Goal: Task Accomplishment & Management: Use online tool/utility

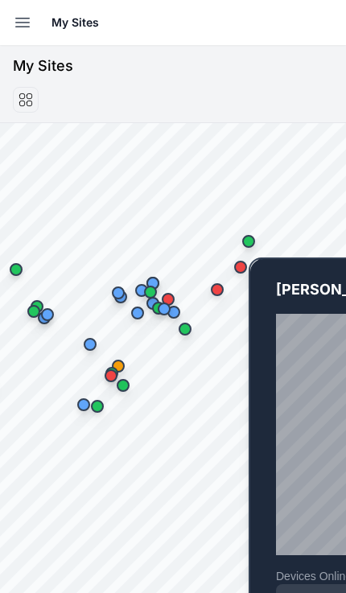
click at [258, 238] on div "Map marker" at bounding box center [248, 241] width 32 height 32
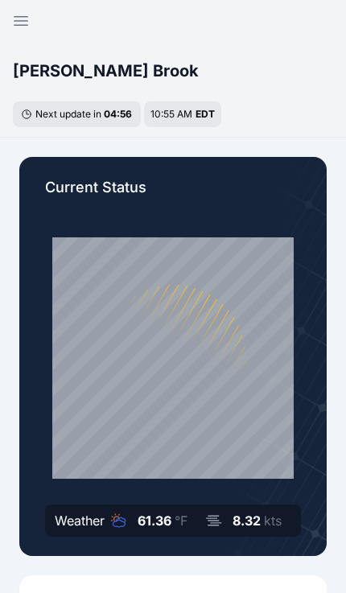
click at [19, 23] on icon "button" at bounding box center [20, 20] width 19 height 19
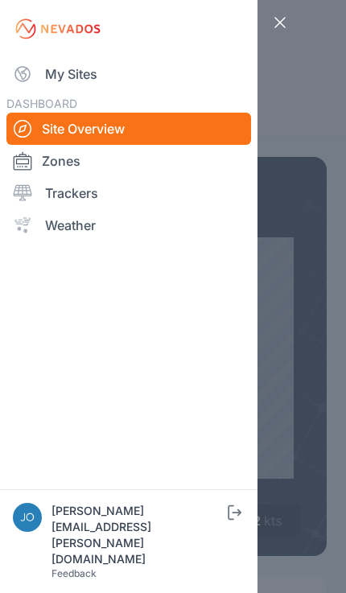
click at [51, 83] on link "My Sites" at bounding box center [128, 74] width 244 height 32
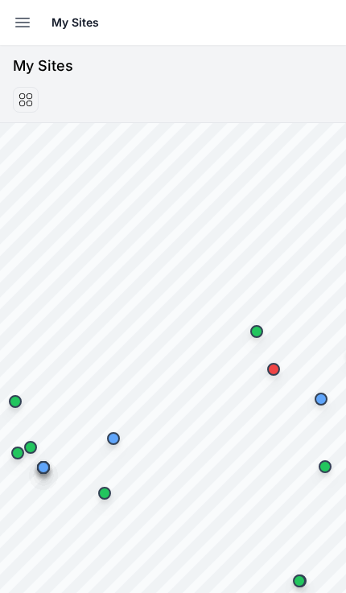
click at [19, 24] on icon "button" at bounding box center [22, 22] width 19 height 19
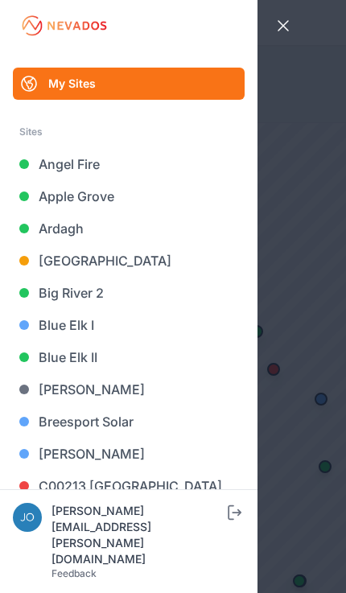
click at [101, 259] on link "[GEOGRAPHIC_DATA]" at bounding box center [129, 260] width 232 height 32
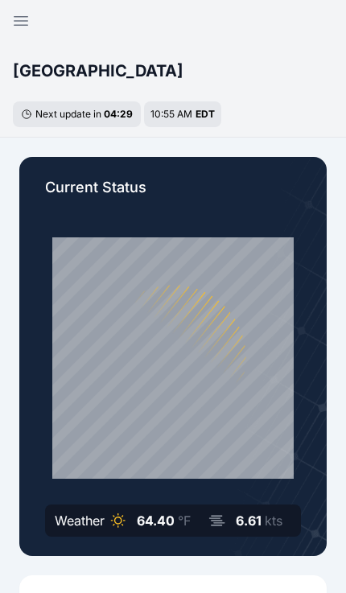
click at [10, 17] on button "Open sidebar" at bounding box center [21, 21] width 39 height 39
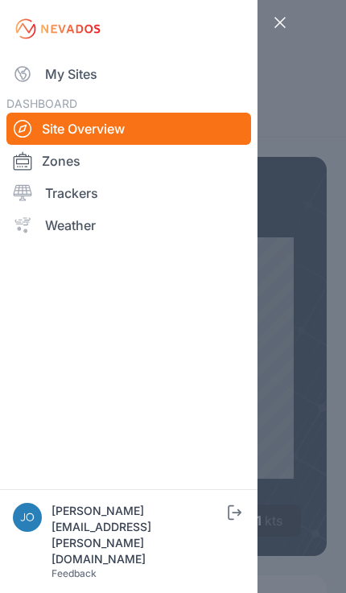
click at [56, 79] on link "My Sites" at bounding box center [128, 74] width 244 height 32
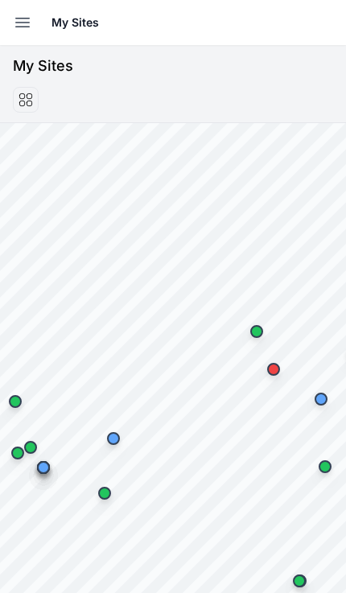
click at [18, 28] on icon "button" at bounding box center [22, 22] width 19 height 19
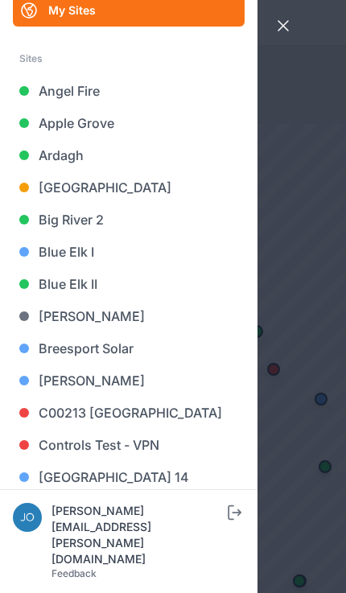
scroll to position [75, 0]
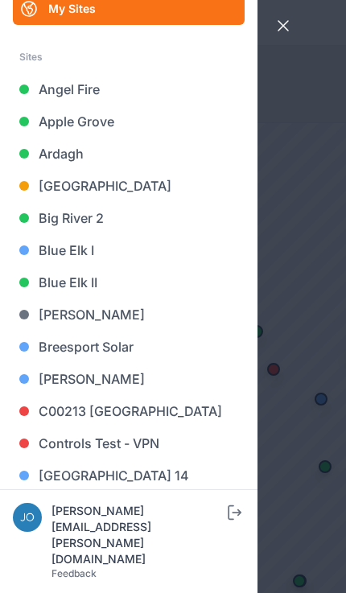
click at [90, 218] on link "Big River 2" at bounding box center [129, 218] width 232 height 32
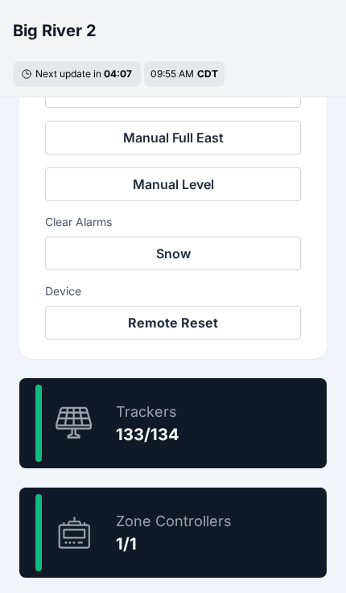
scroll to position [745, 0]
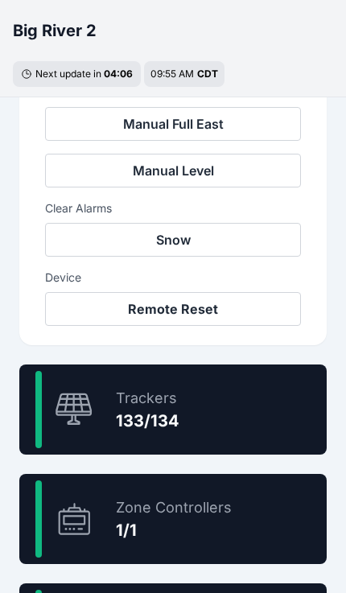
click at [252, 418] on div "99.3 % Trackers 133/134" at bounding box center [172, 409] width 307 height 90
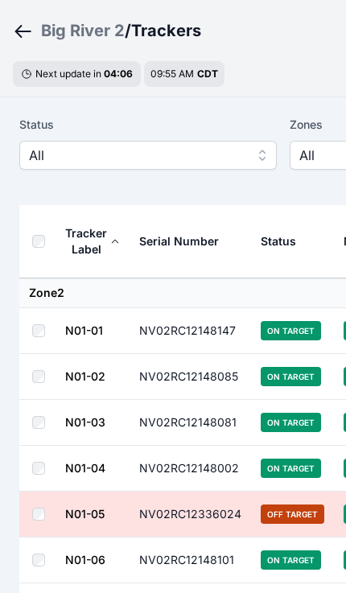
click at [74, 163] on span "All" at bounding box center [137, 155] width 216 height 19
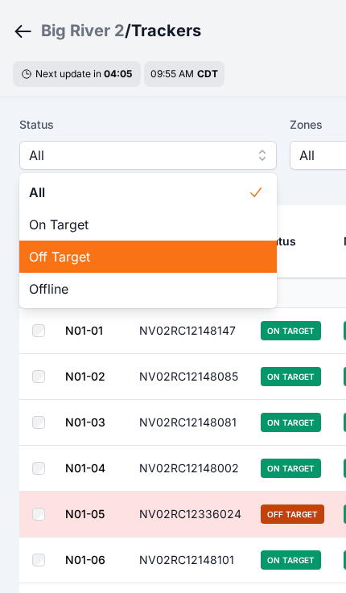
click at [211, 249] on span "Off Target" at bounding box center [138, 256] width 219 height 19
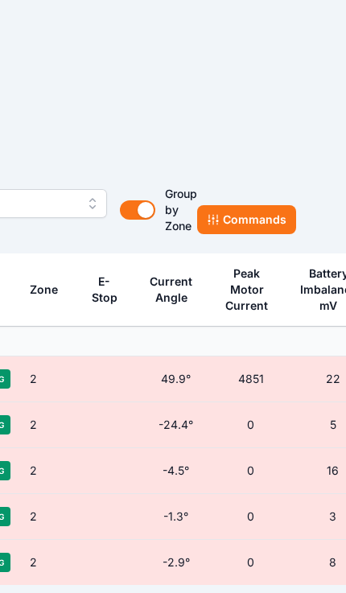
scroll to position [0, 441]
click at [277, 220] on button "Commands" at bounding box center [245, 219] width 99 height 29
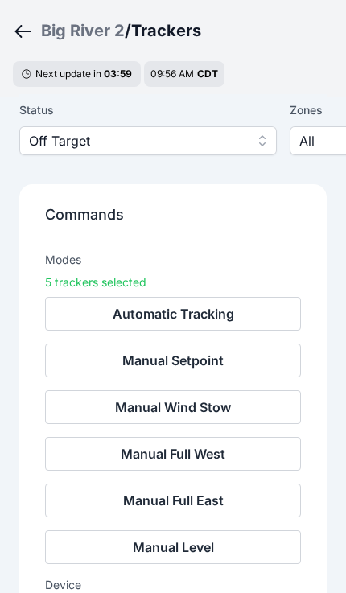
scroll to position [84, 0]
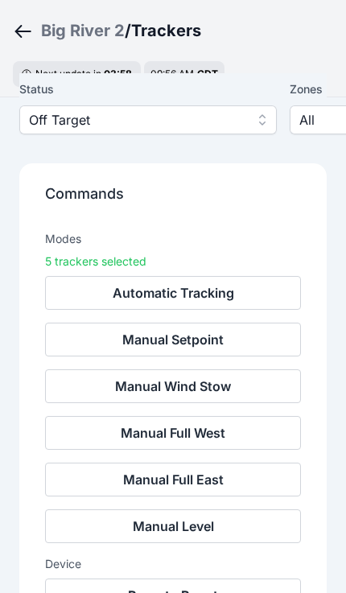
click at [208, 592] on button "Remote Reset" at bounding box center [173, 595] width 256 height 34
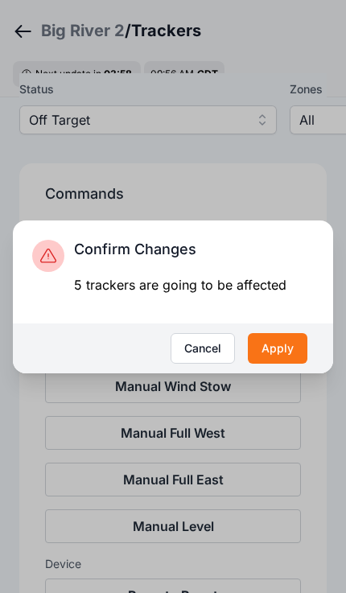
click at [288, 364] on button "Apply" at bounding box center [278, 348] width 60 height 31
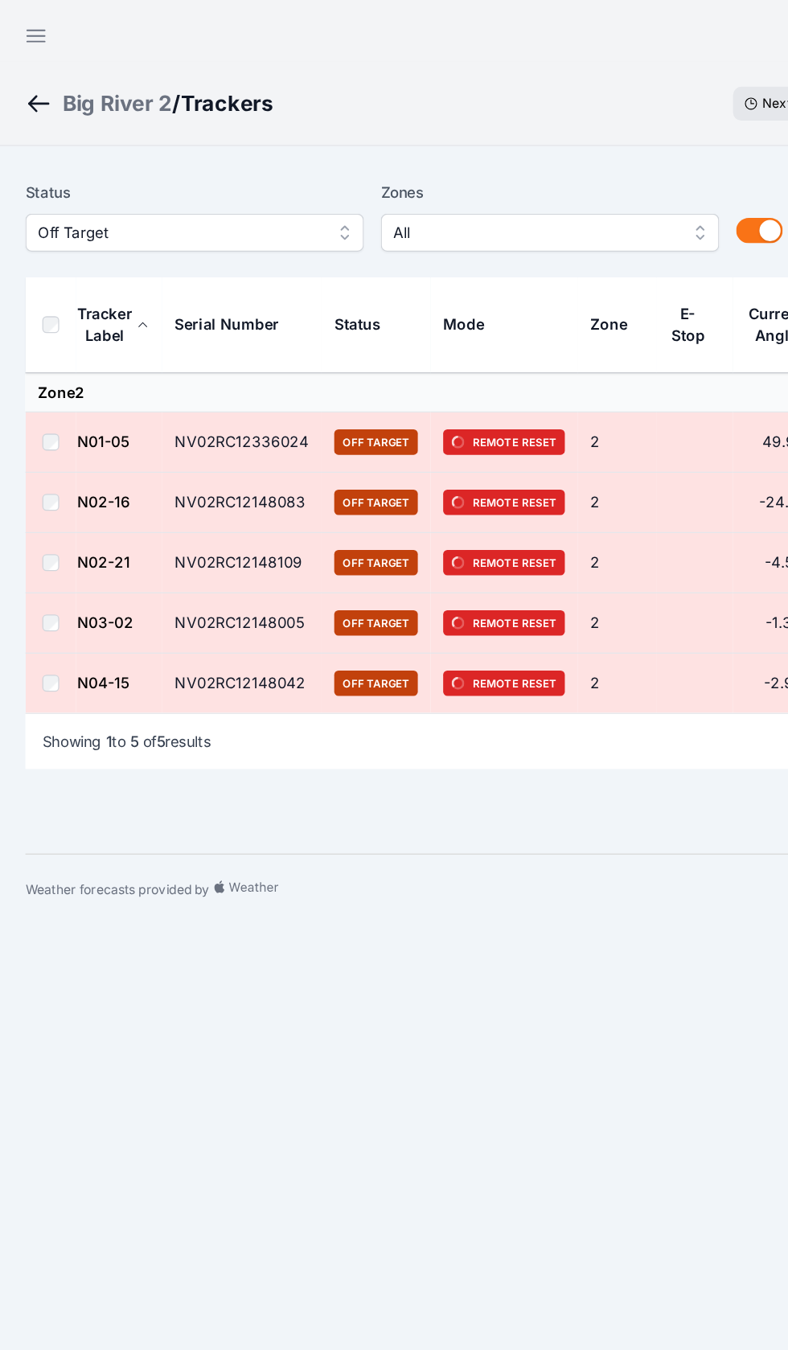
click at [14, 23] on button "Open sidebar" at bounding box center [27, 27] width 39 height 39
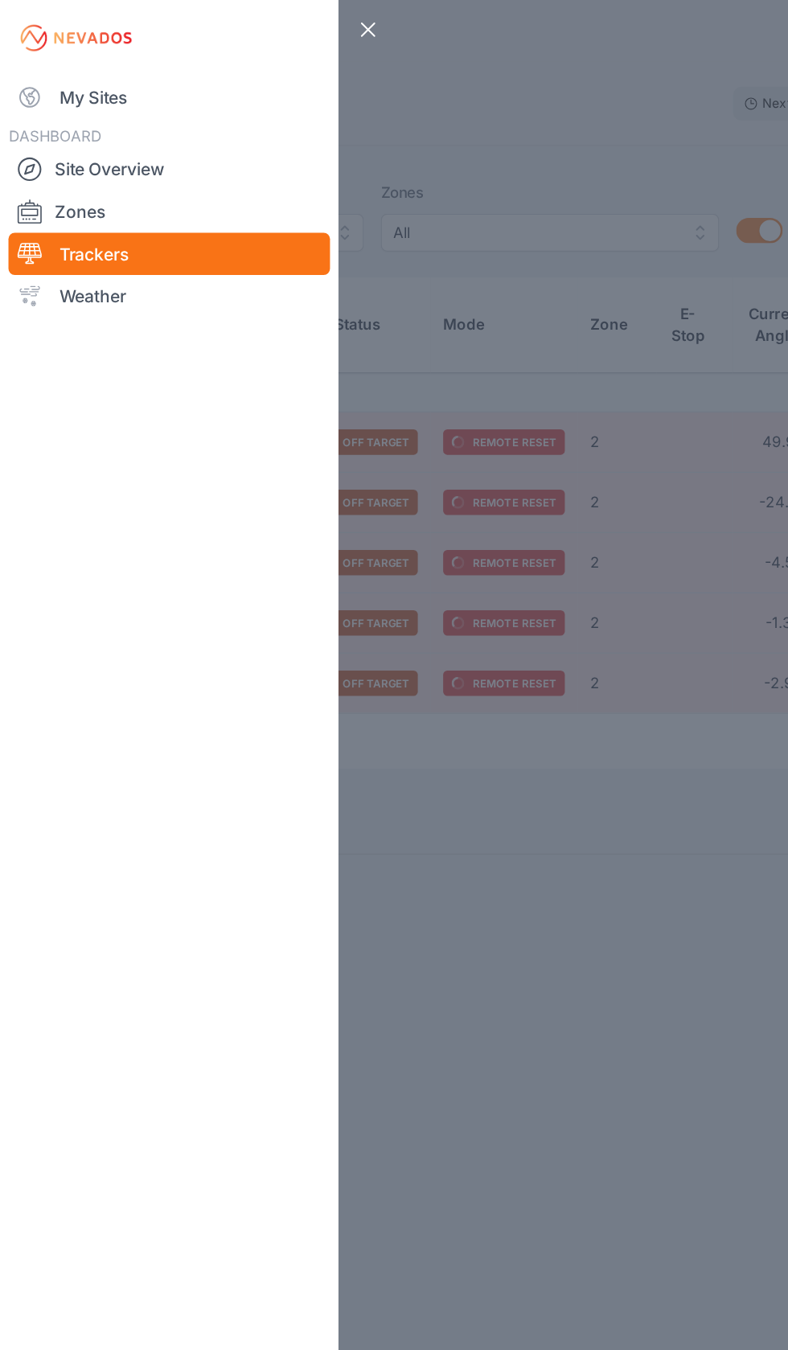
click at [58, 74] on link "My Sites" at bounding box center [128, 74] width 244 height 32
click at [55, 82] on link "My Sites" at bounding box center [128, 74] width 244 height 32
click at [64, 71] on link "My Sites" at bounding box center [128, 74] width 244 height 32
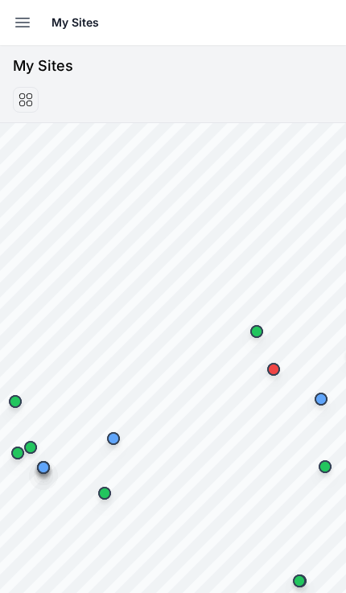
click at [25, 37] on button "Open sidebar" at bounding box center [22, 22] width 35 height 35
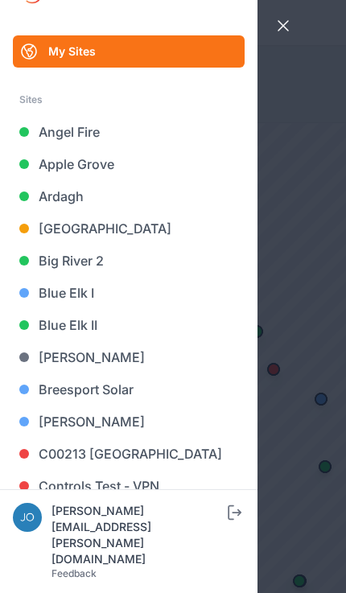
scroll to position [41, 0]
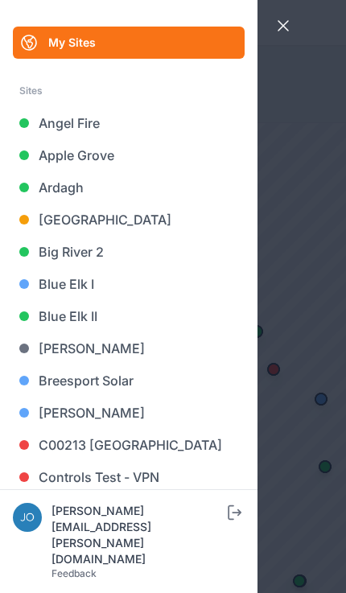
click at [82, 312] on link "Blue Elk II" at bounding box center [129, 316] width 232 height 32
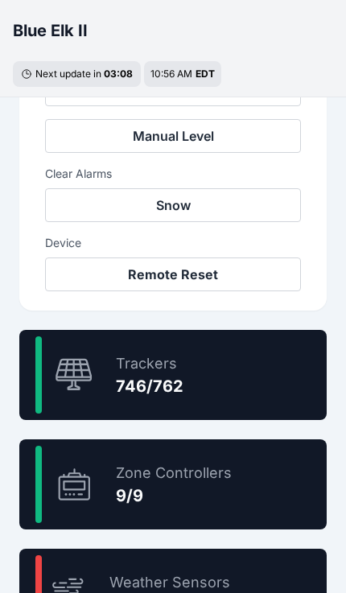
click at [273, 380] on div "97.9 % Trackers 746/762" at bounding box center [172, 375] width 307 height 90
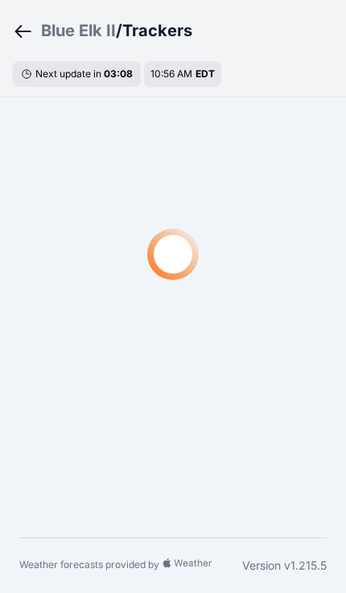
scroll to position [48, 0]
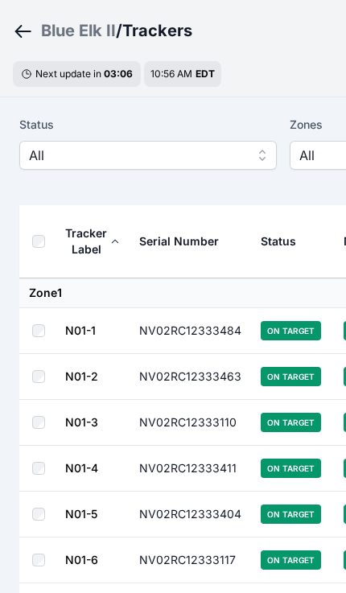
click at [75, 169] on button "All" at bounding box center [147, 155] width 257 height 29
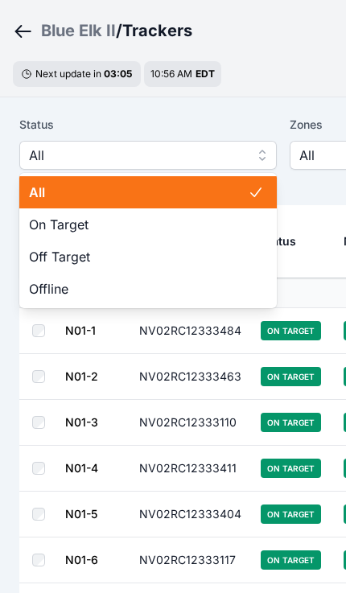
click at [179, 256] on span "Off Target" at bounding box center [138, 256] width 219 height 19
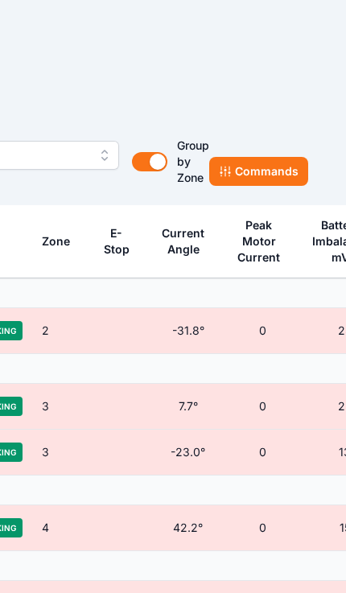
scroll to position [48, 428]
click at [284, 157] on button "Commands" at bounding box center [258, 171] width 99 height 29
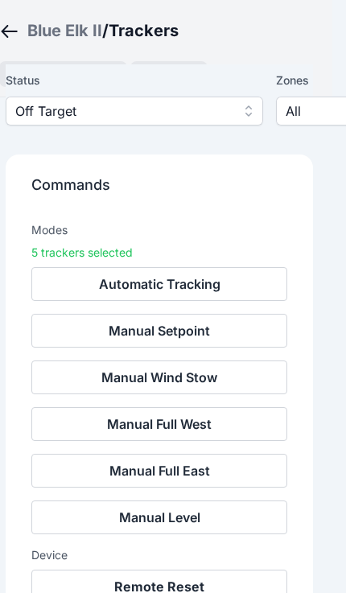
scroll to position [145, 15]
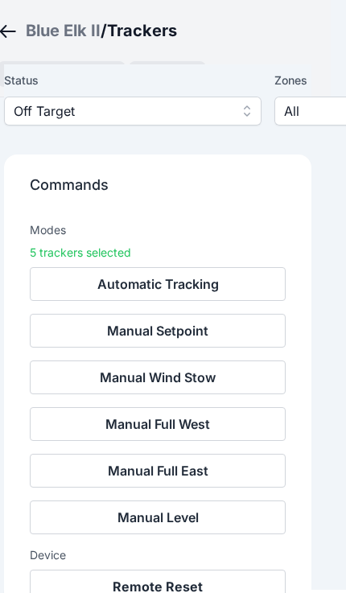
click at [208, 585] on button "Remote Reset" at bounding box center [158, 586] width 256 height 34
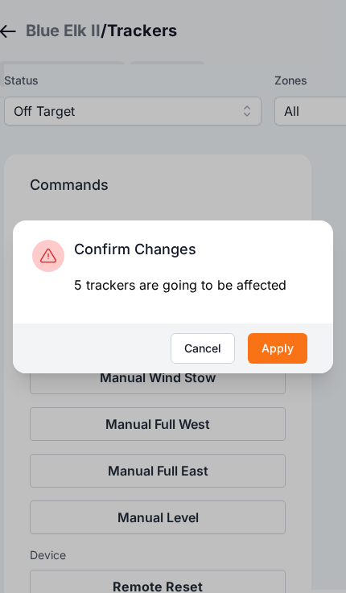
click at [292, 364] on button "Apply" at bounding box center [278, 348] width 60 height 31
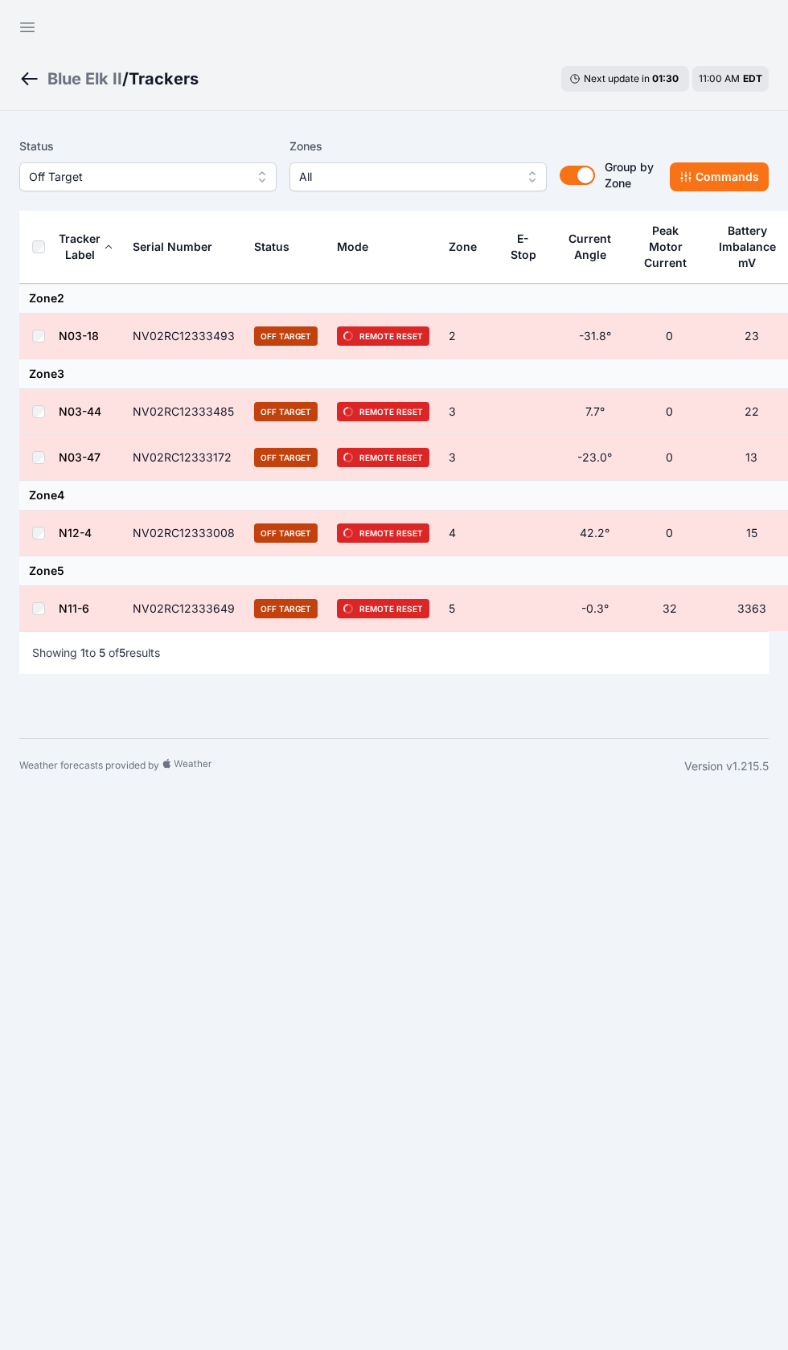
click at [24, 43] on button "Open sidebar" at bounding box center [27, 27] width 39 height 39
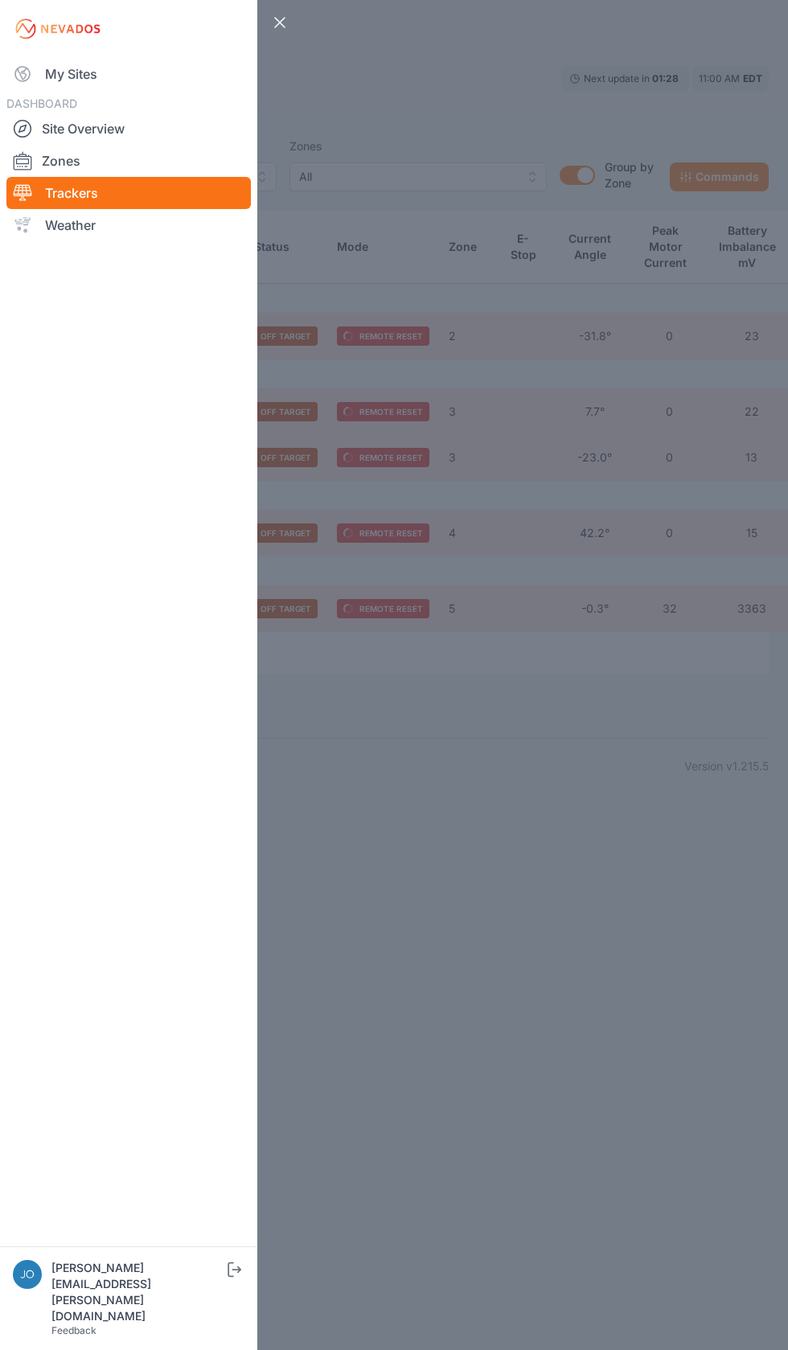
click at [52, 83] on link "My Sites" at bounding box center [128, 74] width 244 height 32
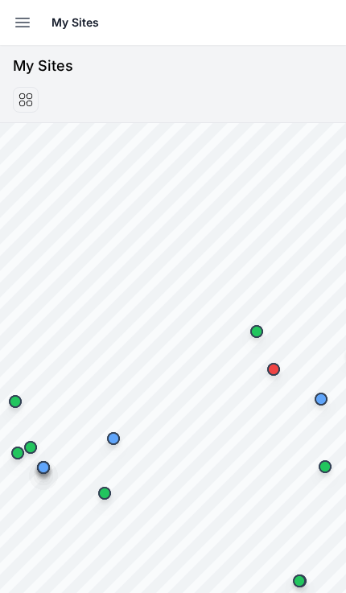
click at [21, 30] on icon "button" at bounding box center [22, 22] width 19 height 19
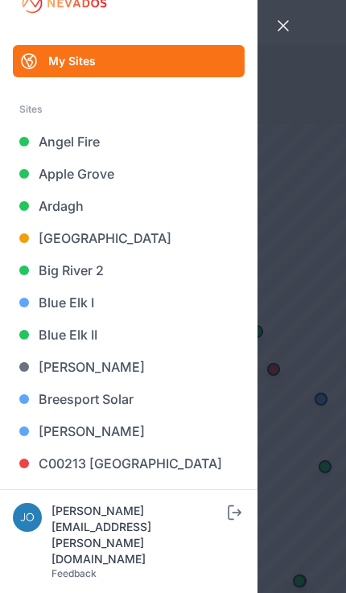
scroll to position [28, 0]
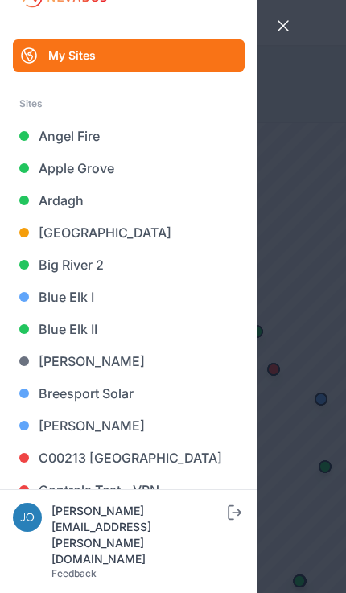
click at [95, 259] on link "Big River 2" at bounding box center [129, 265] width 232 height 32
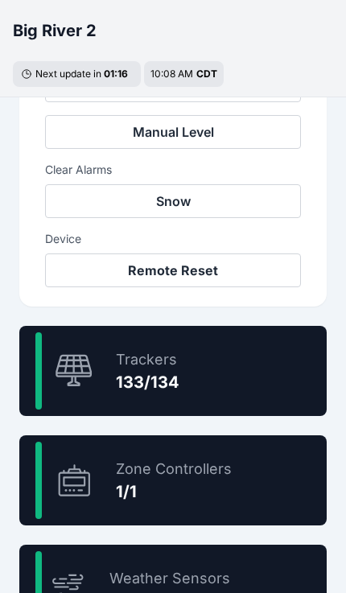
click at [265, 376] on div "99.3 % Trackers 133/134" at bounding box center [172, 371] width 307 height 90
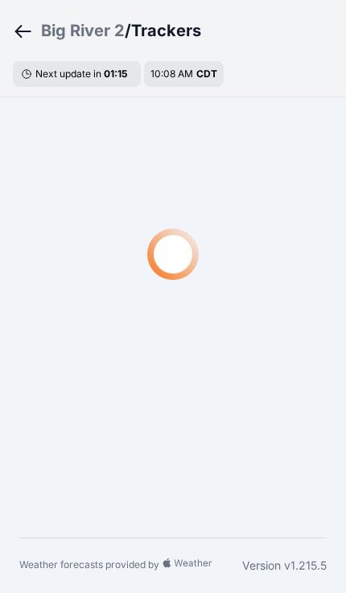
scroll to position [48, 0]
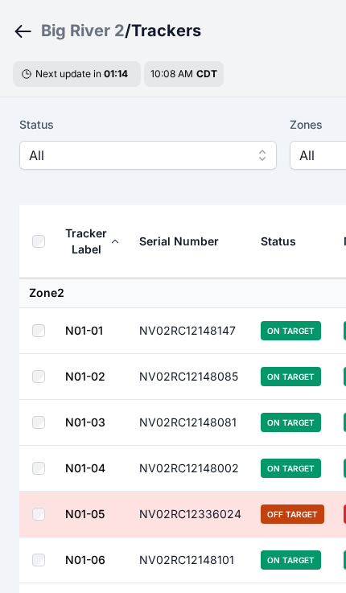
click at [47, 161] on span "All" at bounding box center [137, 155] width 216 height 19
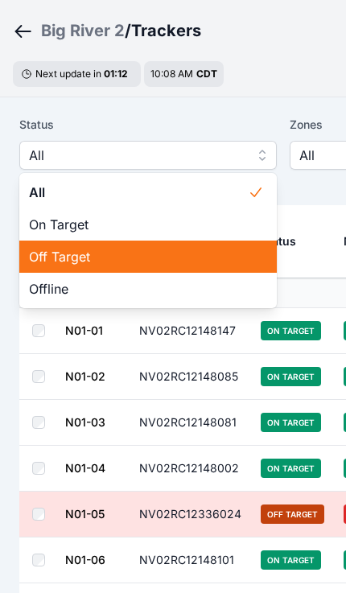
click at [49, 261] on span "Off Target" at bounding box center [138, 256] width 219 height 19
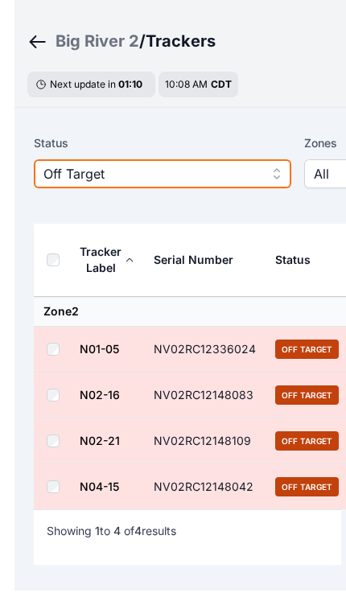
scroll to position [27, 0]
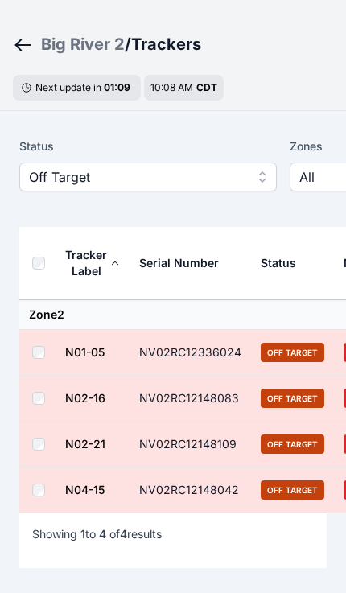
click at [17, 47] on icon "Breadcrumb" at bounding box center [23, 44] width 20 height 19
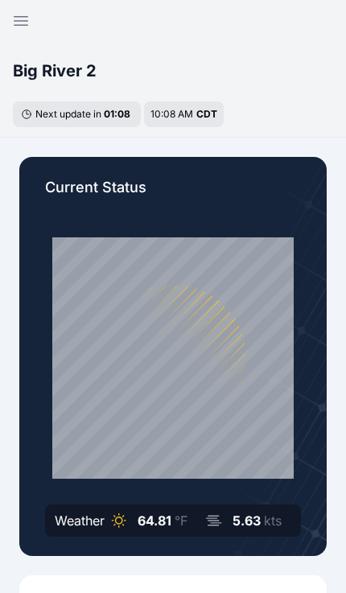
click at [13, 19] on icon "button" at bounding box center [20, 20] width 19 height 19
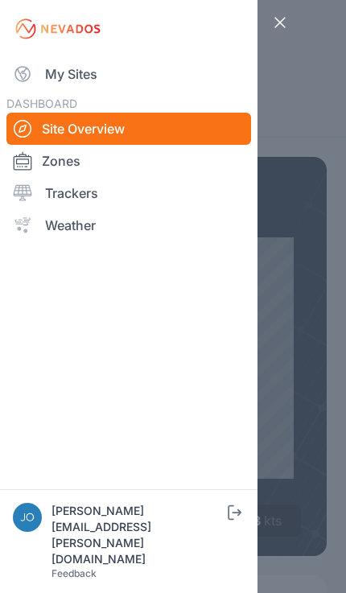
click at [44, 72] on link "My Sites" at bounding box center [128, 74] width 244 height 32
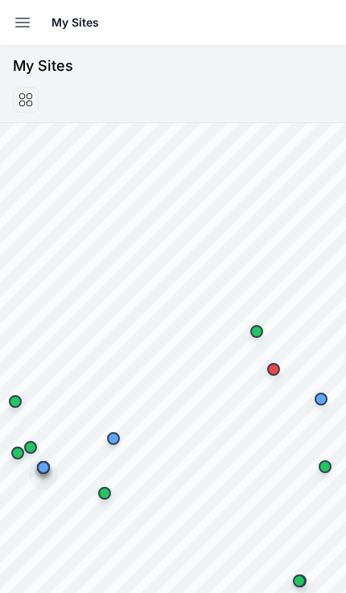
click at [19, 30] on icon "button" at bounding box center [22, 22] width 19 height 19
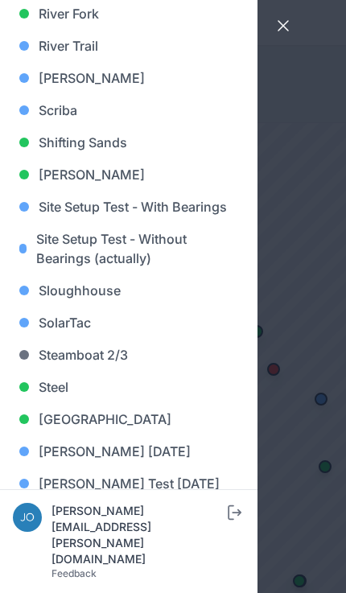
scroll to position [1359, 0]
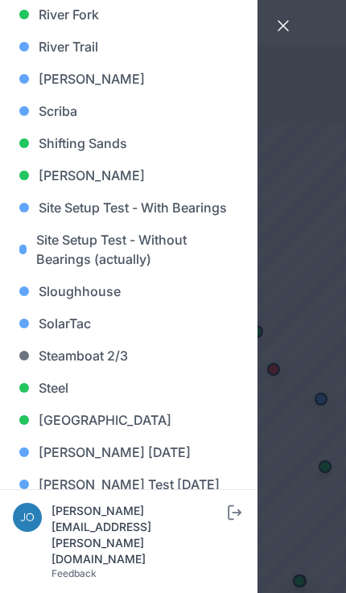
click at [113, 419] on link "[GEOGRAPHIC_DATA]" at bounding box center [129, 420] width 232 height 32
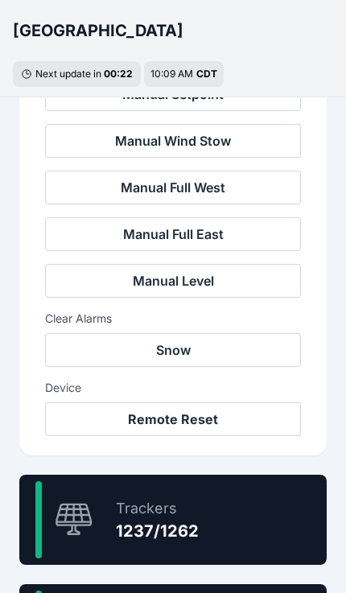
scroll to position [636, 0]
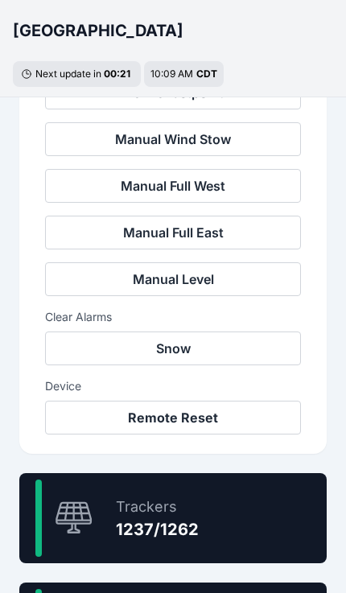
click at [228, 529] on div "98.0 % Trackers 1237/1262" at bounding box center [172, 518] width 307 height 90
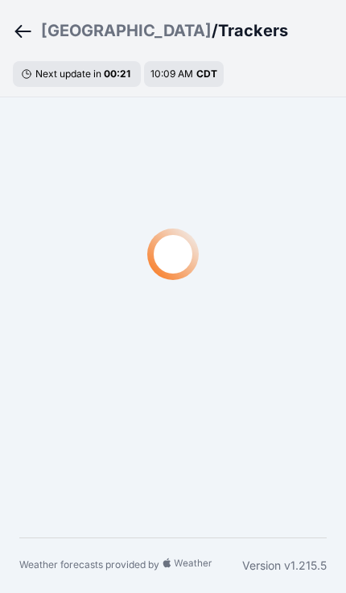
scroll to position [27, 0]
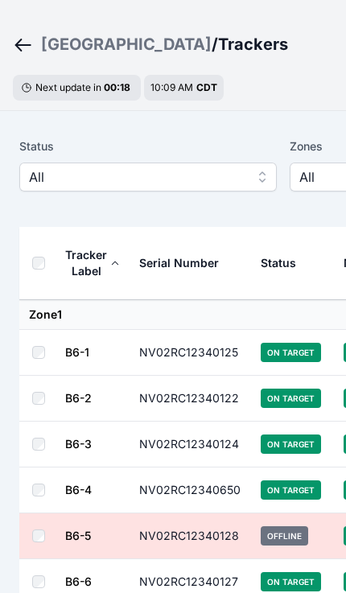
click at [203, 172] on span "All" at bounding box center [137, 176] width 216 height 19
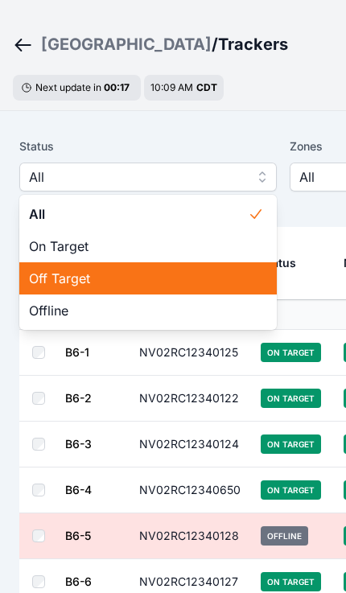
click at [142, 277] on span "Off Target" at bounding box center [138, 278] width 219 height 19
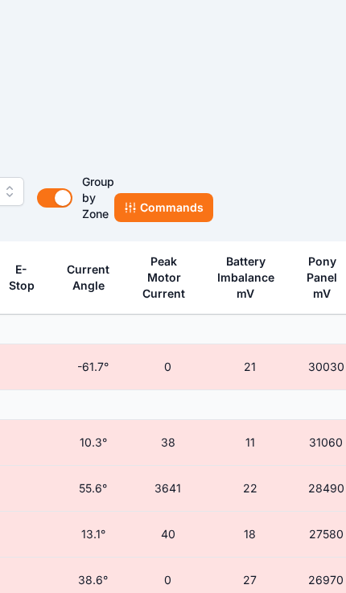
scroll to position [0, 524]
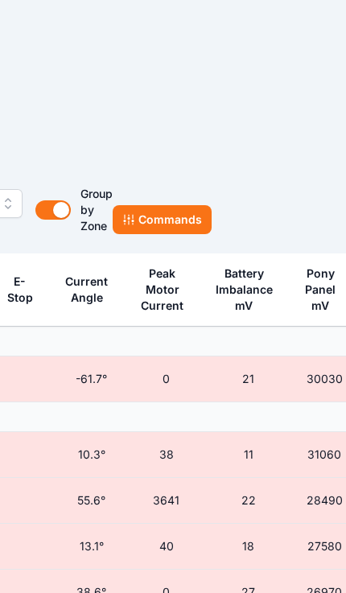
click at [202, 217] on button "Commands" at bounding box center [162, 219] width 99 height 29
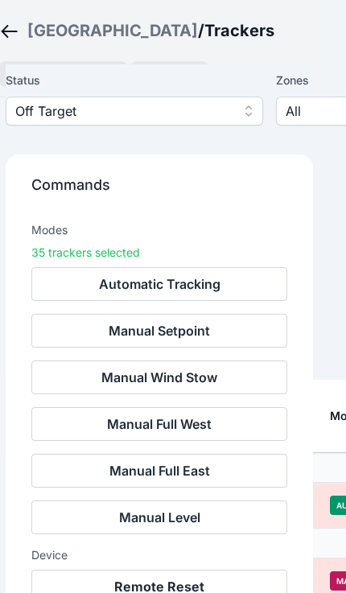
scroll to position [355, 14]
click at [187, 583] on button "Remote Reset" at bounding box center [159, 586] width 256 height 34
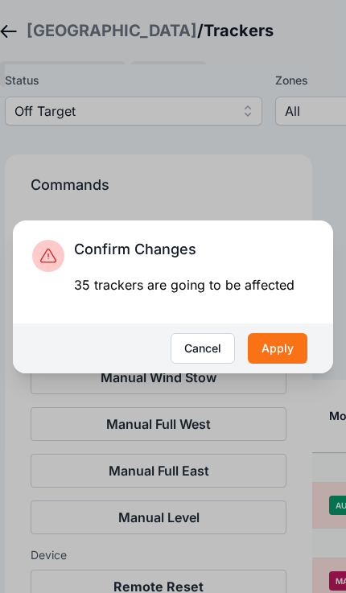
click at [285, 364] on button "Apply" at bounding box center [278, 348] width 60 height 31
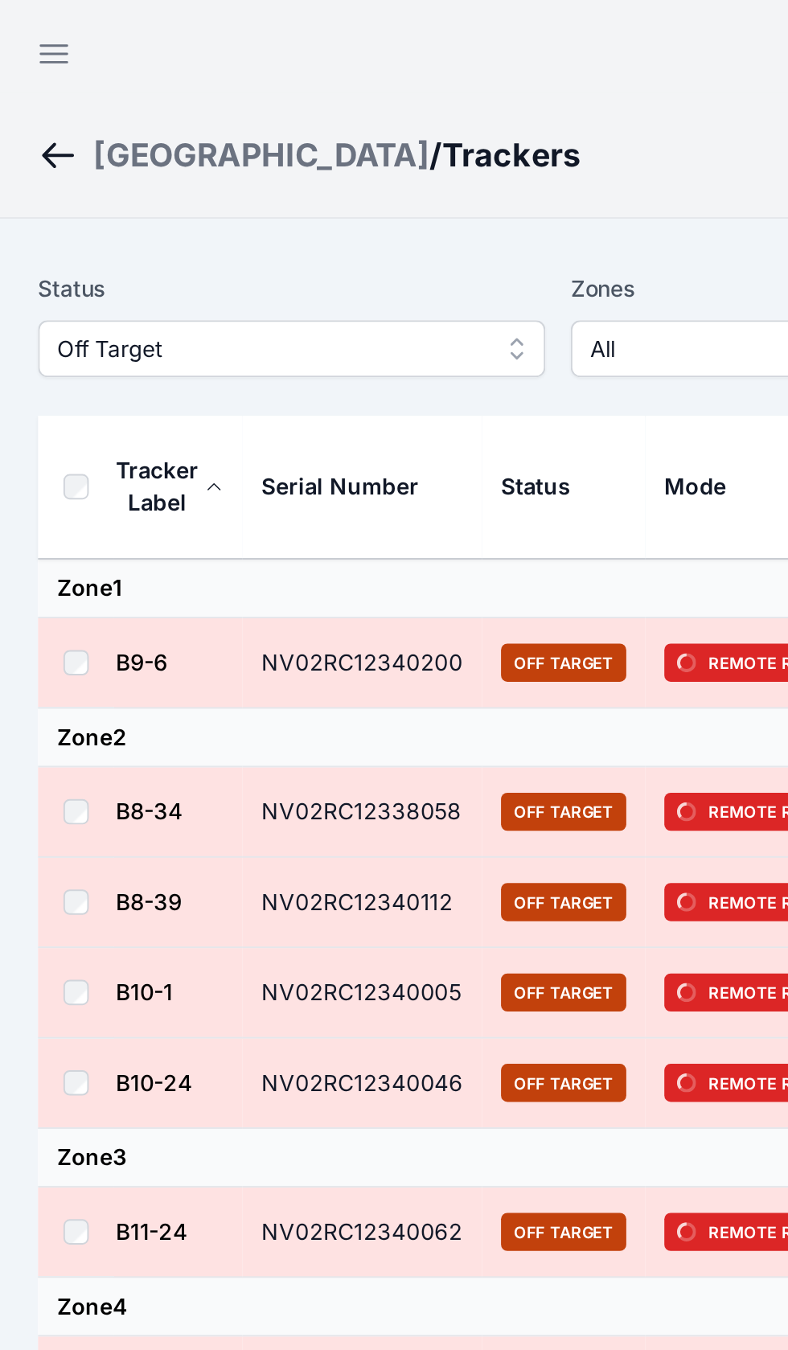
click at [28, 26] on icon "button" at bounding box center [27, 27] width 19 height 19
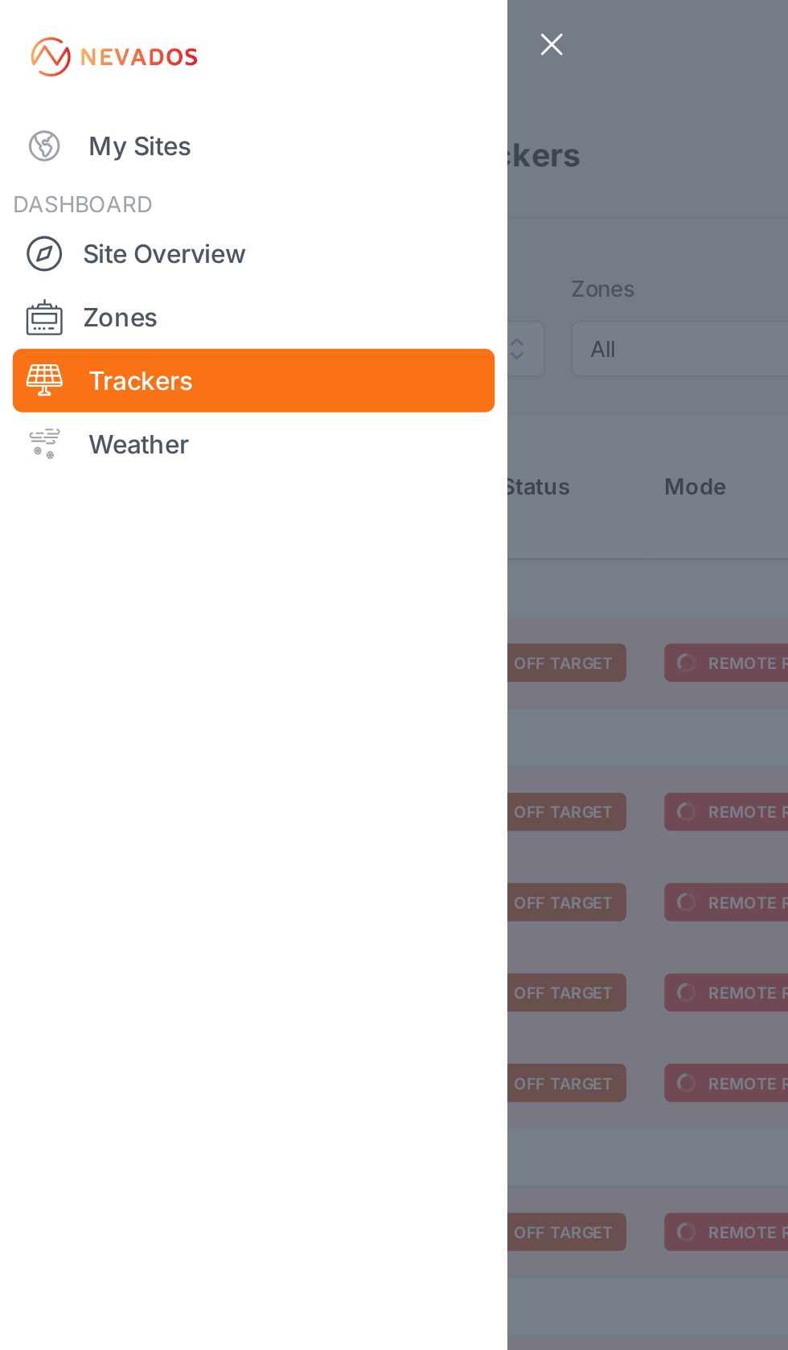
click at [26, 18] on img at bounding box center [58, 29] width 90 height 26
click at [61, 65] on link "My Sites" at bounding box center [128, 74] width 244 height 32
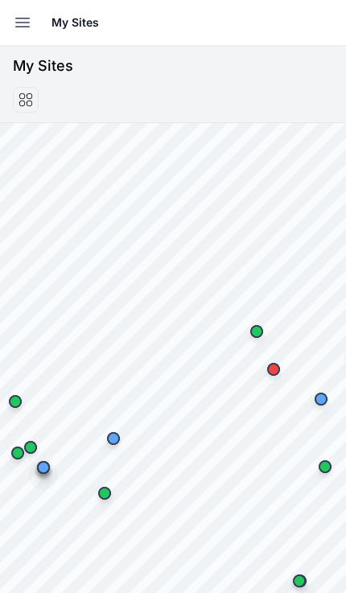
click at [31, 17] on icon "button" at bounding box center [22, 22] width 19 height 19
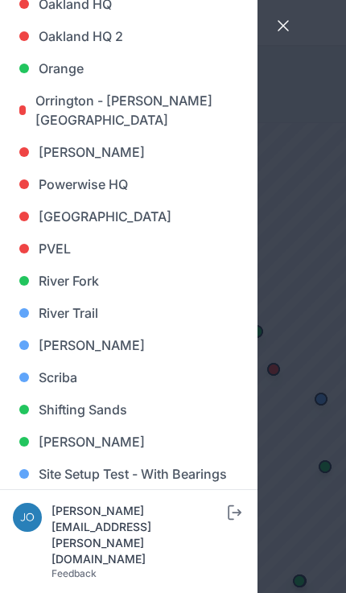
scroll to position [1080, 0]
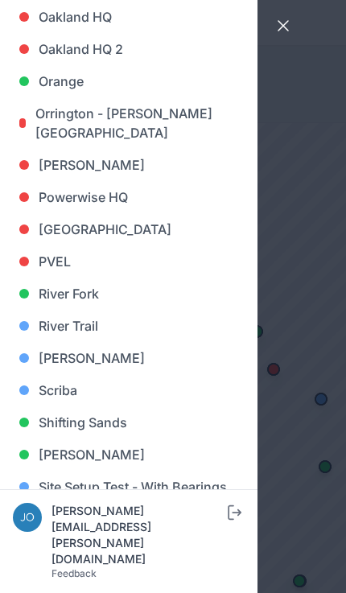
click at [118, 429] on link "Shifting Sands" at bounding box center [129, 422] width 232 height 32
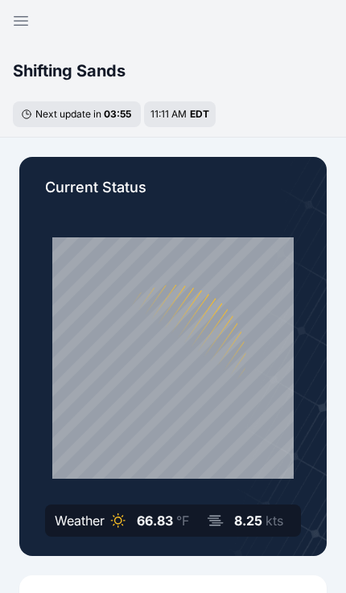
click at [20, 19] on icon "button" at bounding box center [20, 20] width 19 height 19
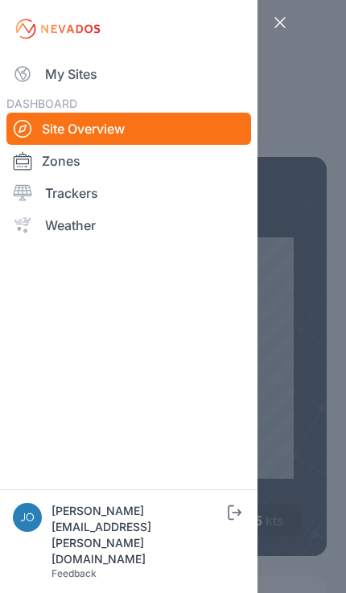
click at [76, 69] on link "My Sites" at bounding box center [128, 74] width 244 height 32
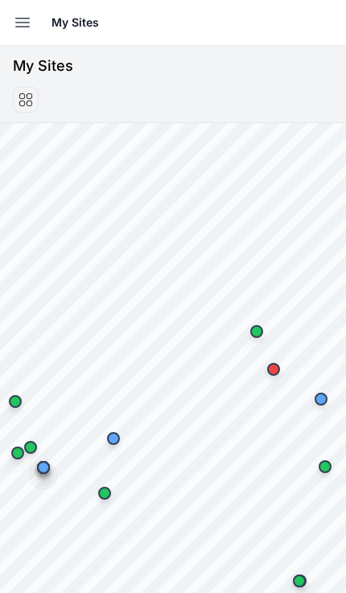
click at [14, 10] on button "Open sidebar" at bounding box center [22, 22] width 35 height 35
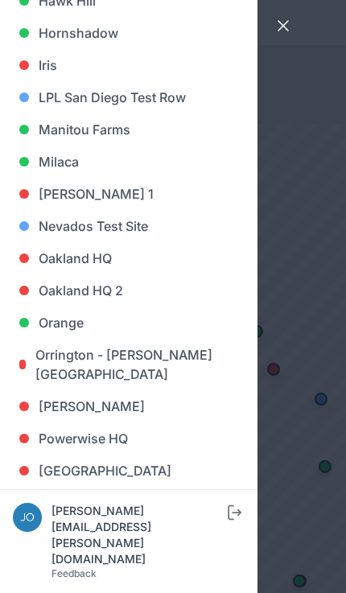
scroll to position [849, 0]
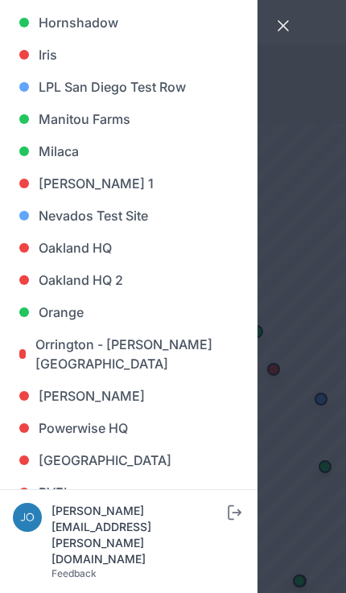
click at [30, 71] on link "Iris" at bounding box center [129, 55] width 232 height 32
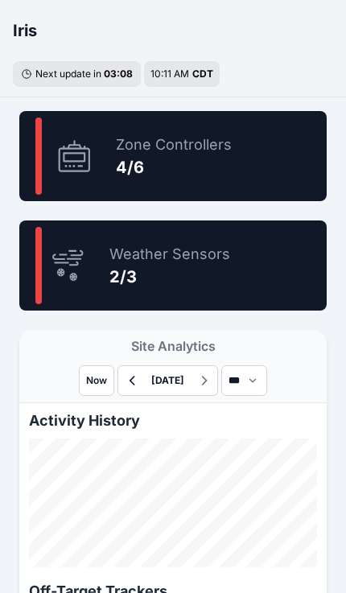
scroll to position [1108, 0]
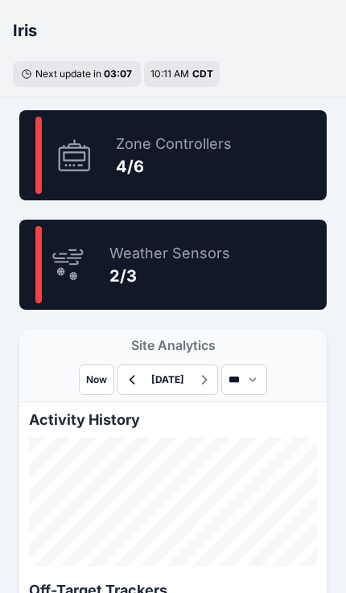
click at [290, 356] on div "Site Analytics Now September 08 2025 *** **** *****" at bounding box center [172, 365] width 307 height 73
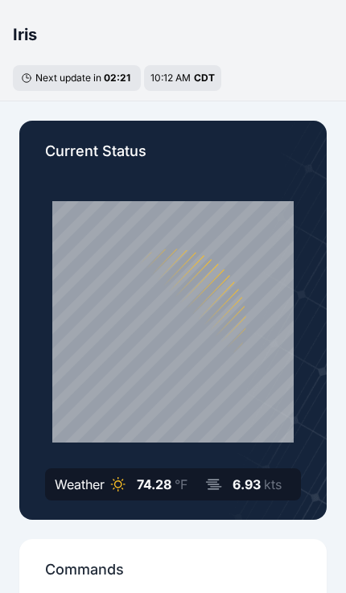
scroll to position [0, 0]
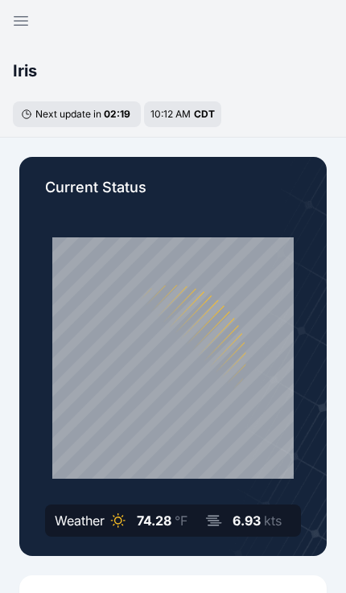
click at [12, 27] on icon "button" at bounding box center [20, 20] width 19 height 19
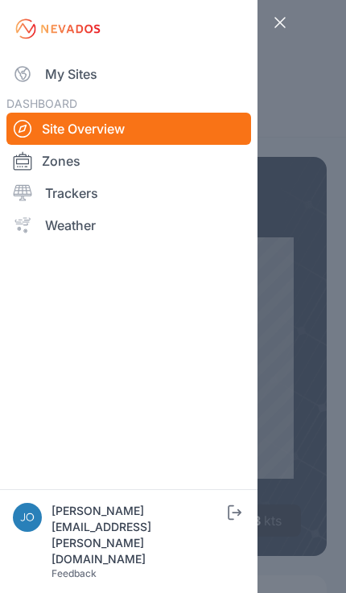
click at [67, 72] on link "My Sites" at bounding box center [128, 74] width 244 height 32
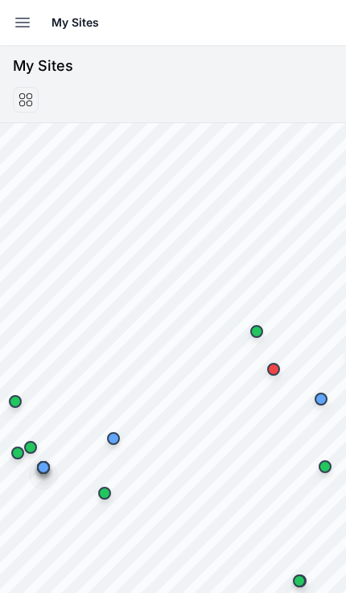
click at [12, 29] on button "Open sidebar" at bounding box center [22, 22] width 35 height 35
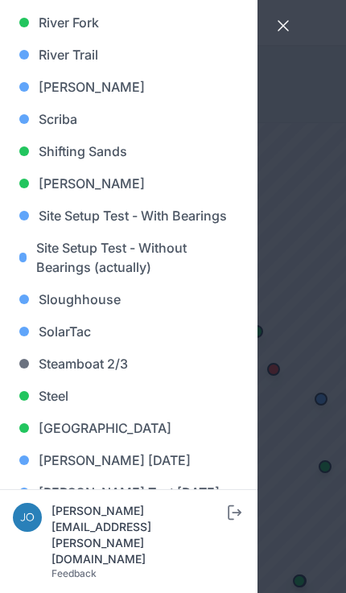
scroll to position [1357, 0]
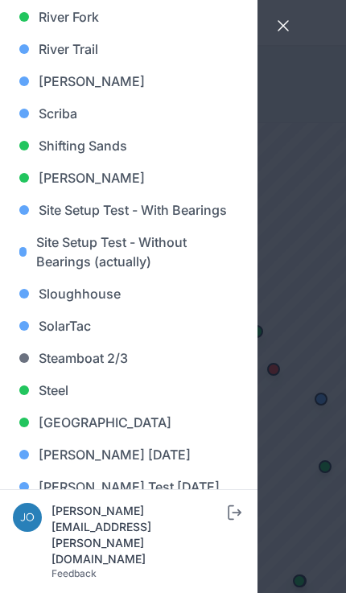
click at [48, 19] on link "River Fork" at bounding box center [129, 17] width 232 height 32
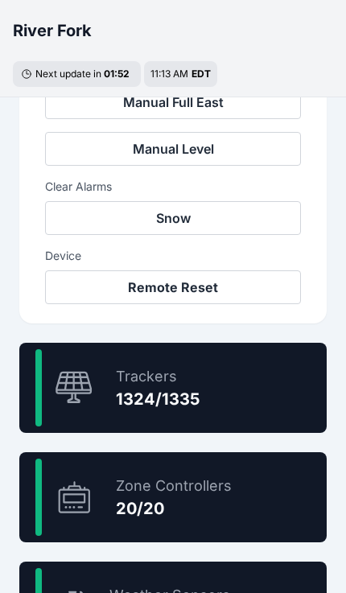
scroll to position [767, 0]
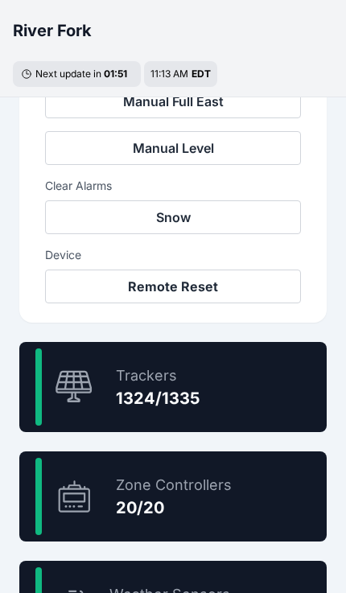
click at [239, 400] on div "99.2 % Trackers 1324/1335" at bounding box center [172, 387] width 307 height 90
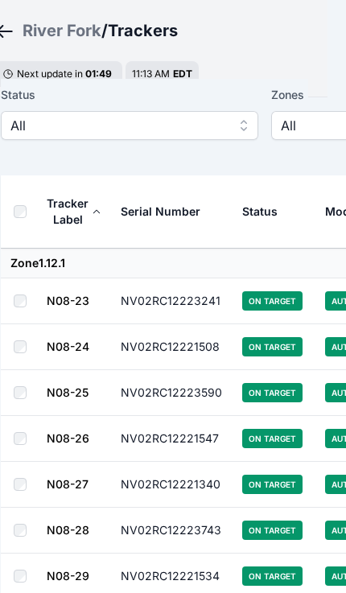
scroll to position [78, 19]
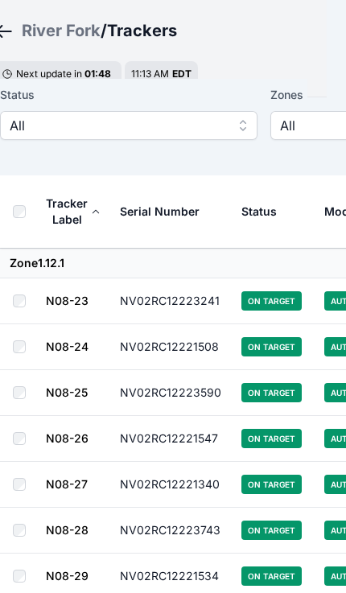
click at [57, 129] on span "All" at bounding box center [118, 125] width 216 height 19
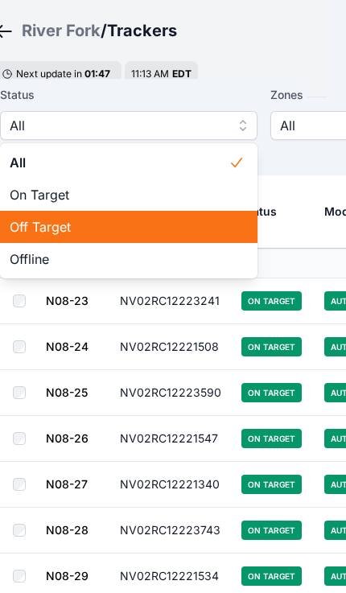
click at [72, 220] on span "Off Target" at bounding box center [119, 226] width 219 height 19
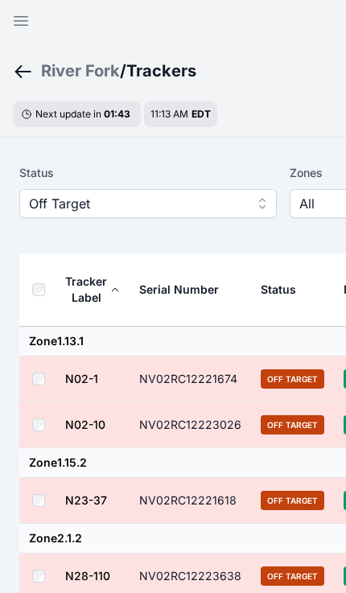
click at [23, 295] on th at bounding box center [41, 289] width 45 height 73
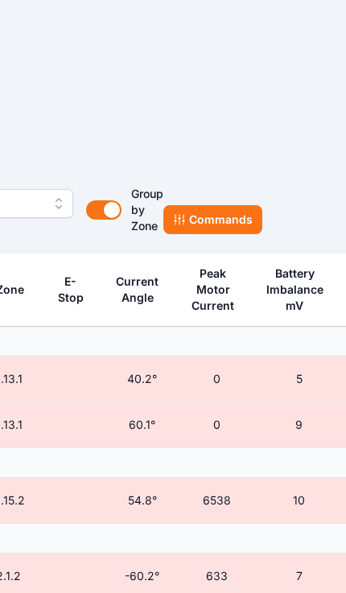
click at [230, 224] on button "Commands" at bounding box center [212, 219] width 99 height 29
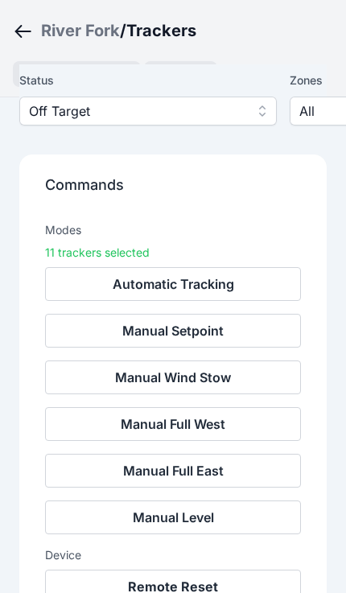
scroll to position [105, 0]
click at [204, 585] on button "Remote Reset" at bounding box center [173, 586] width 256 height 34
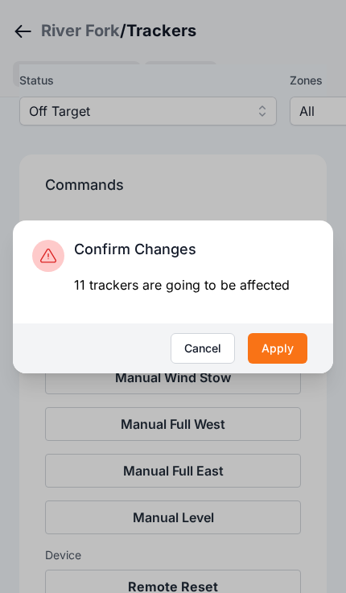
click at [283, 364] on button "Apply" at bounding box center [278, 348] width 60 height 31
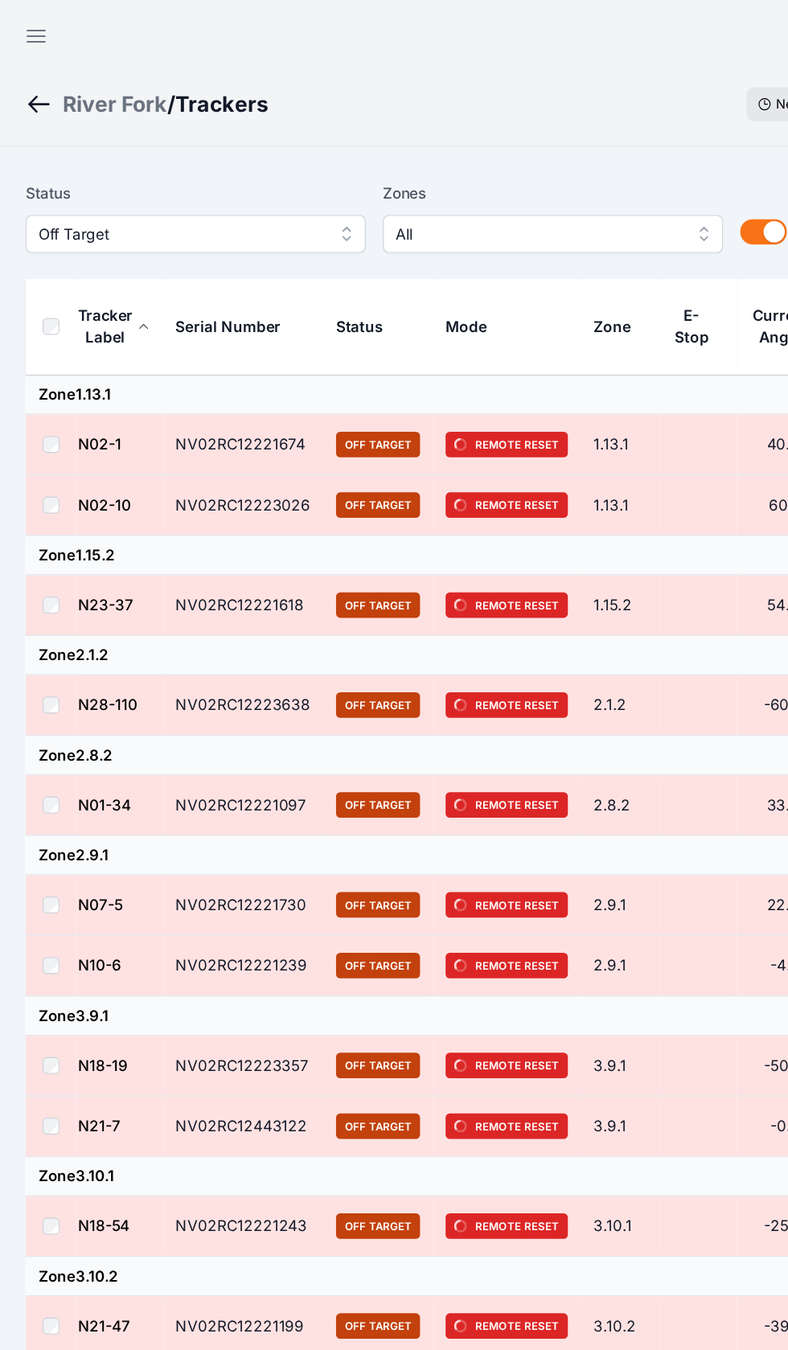
click at [16, 17] on button "Open sidebar" at bounding box center [27, 27] width 39 height 39
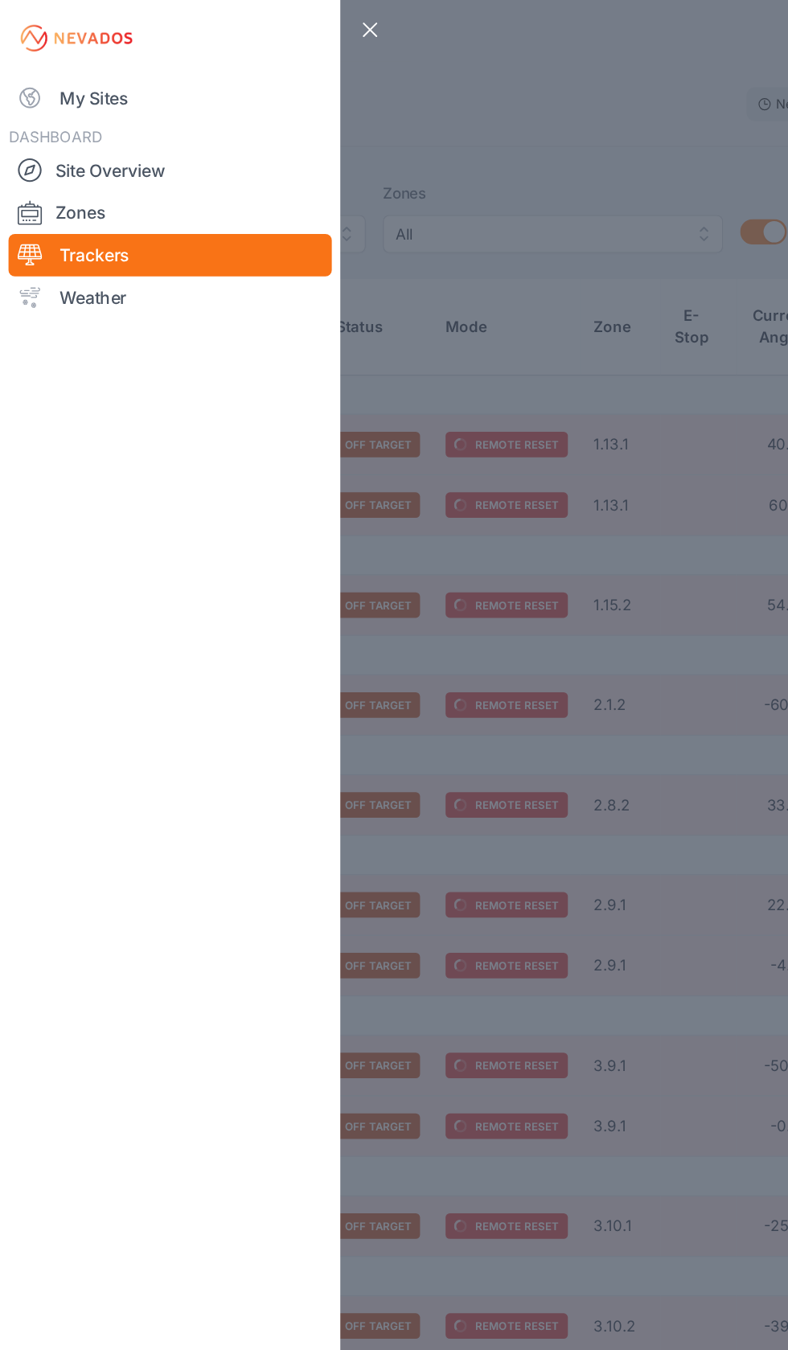
click at [45, 71] on link "My Sites" at bounding box center [128, 74] width 244 height 32
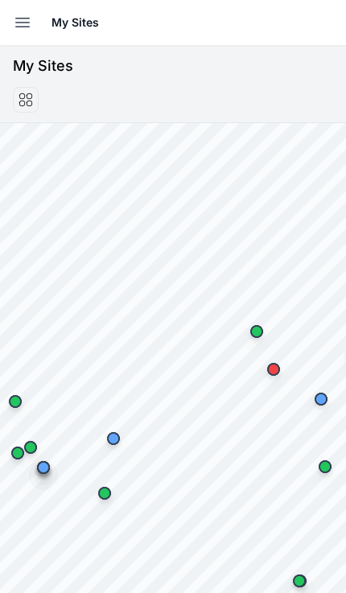
click at [11, 24] on button "Open sidebar" at bounding box center [22, 22] width 35 height 35
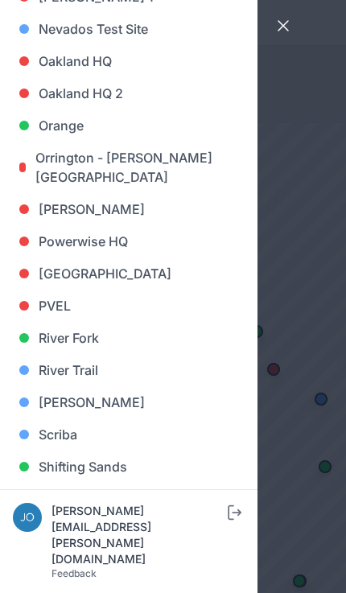
scroll to position [1083, 0]
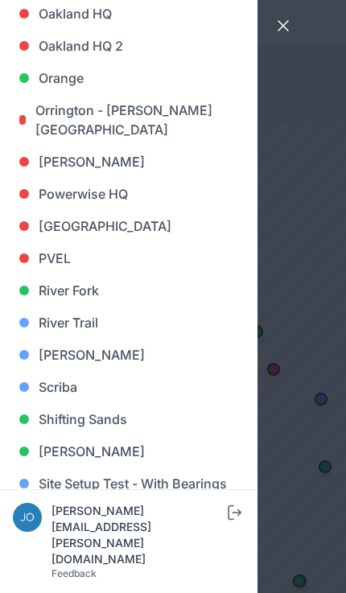
click at [59, 359] on link "[PERSON_NAME]" at bounding box center [129, 355] width 232 height 32
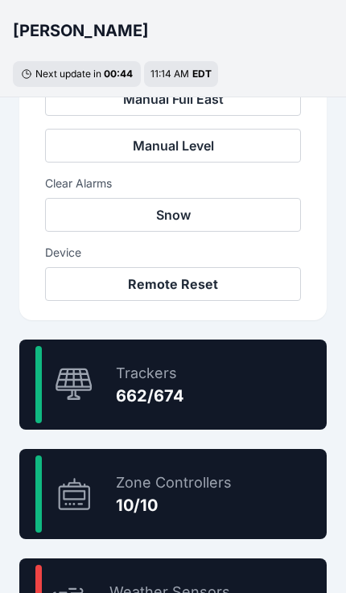
click at [228, 377] on div "98.2 % Trackers 662/674" at bounding box center [172, 384] width 307 height 90
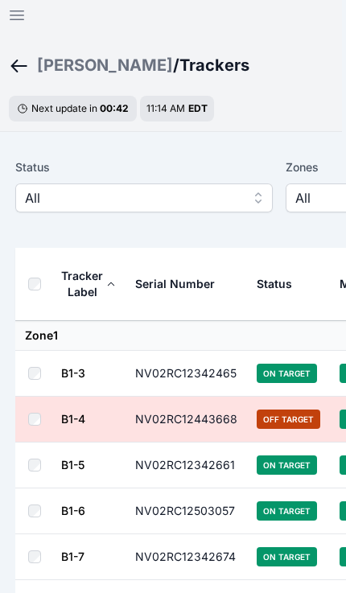
scroll to position [0, 4]
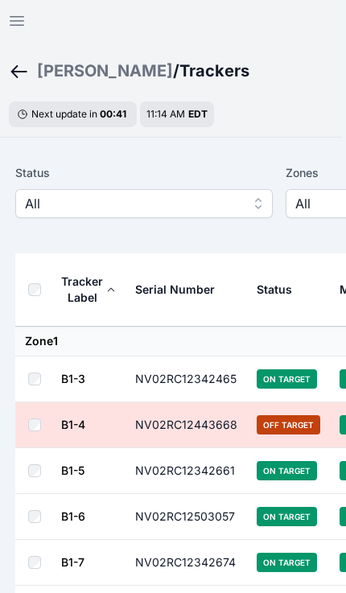
click at [216, 206] on span "All" at bounding box center [133, 203] width 216 height 19
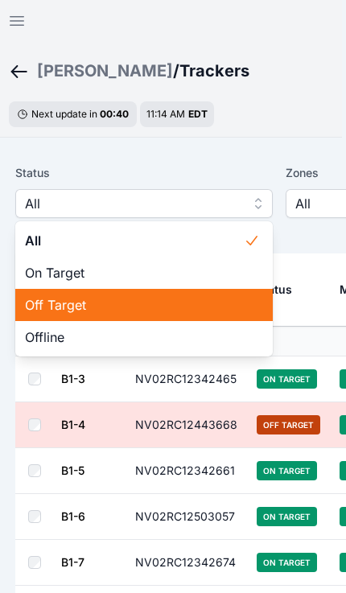
click at [175, 302] on span "Off Target" at bounding box center [134, 304] width 219 height 19
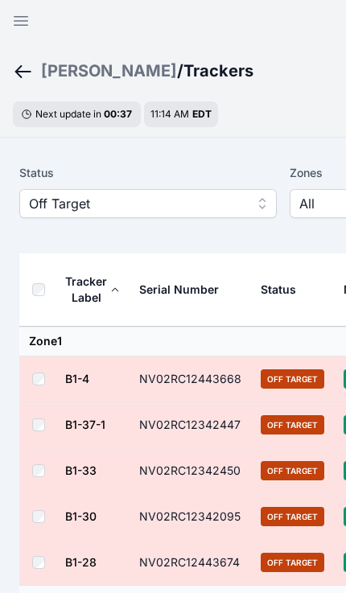
click at [224, 203] on span "Off Target" at bounding box center [137, 203] width 216 height 19
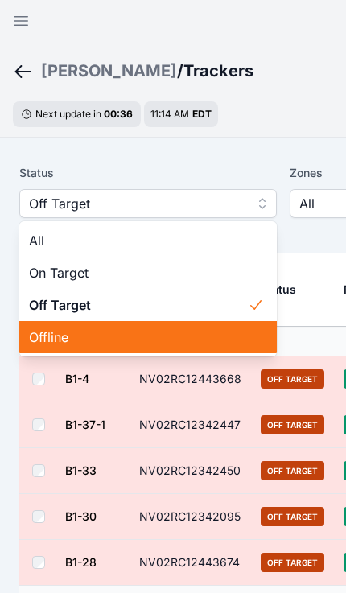
click at [156, 333] on span "Offline" at bounding box center [138, 336] width 219 height 19
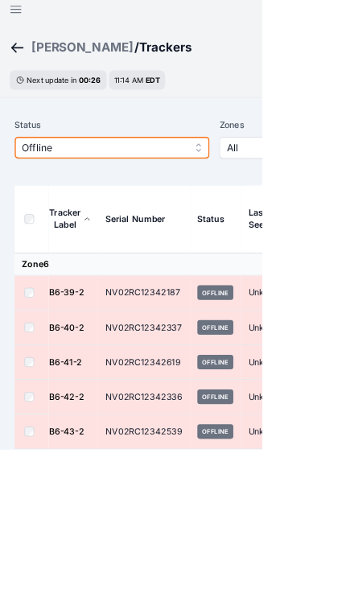
scroll to position [9, 0]
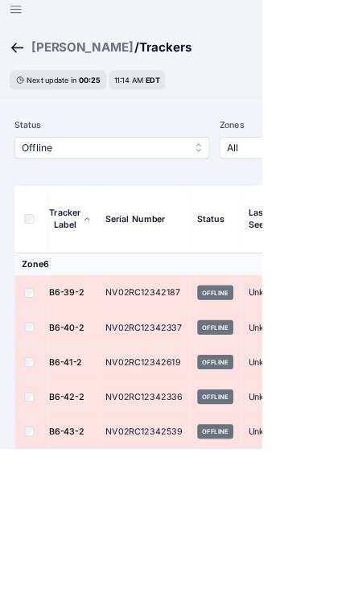
click at [29, 196] on span "Offline" at bounding box center [137, 194] width 216 height 19
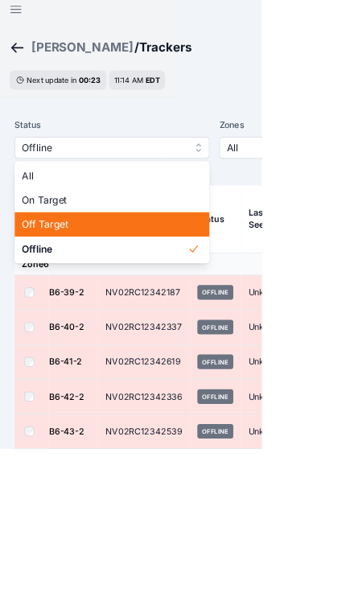
click at [36, 290] on span "Off Target" at bounding box center [138, 295] width 219 height 19
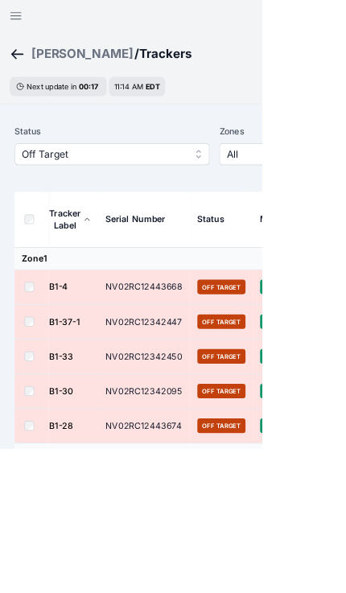
click at [28, 276] on th at bounding box center [41, 289] width 45 height 73
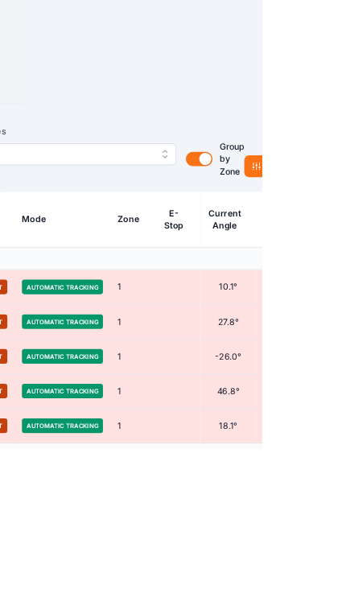
scroll to position [0, 413]
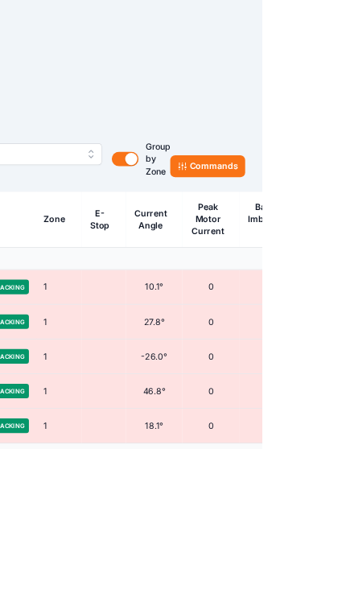
click at [283, 212] on button "Commands" at bounding box center [273, 219] width 99 height 29
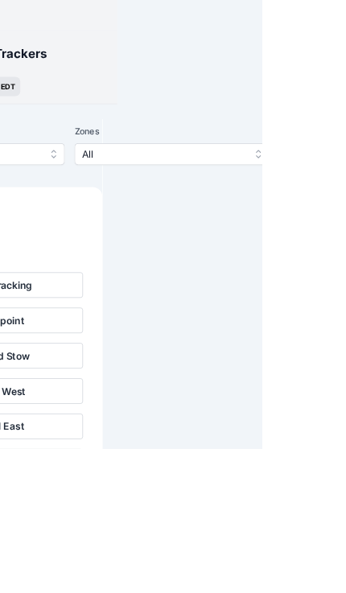
scroll to position [0, 0]
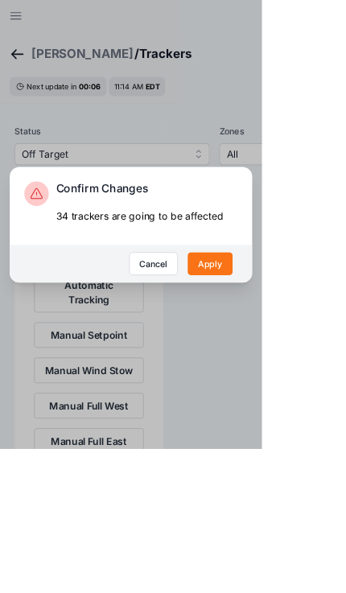
click at [307, 364] on button "Apply" at bounding box center [278, 348] width 60 height 31
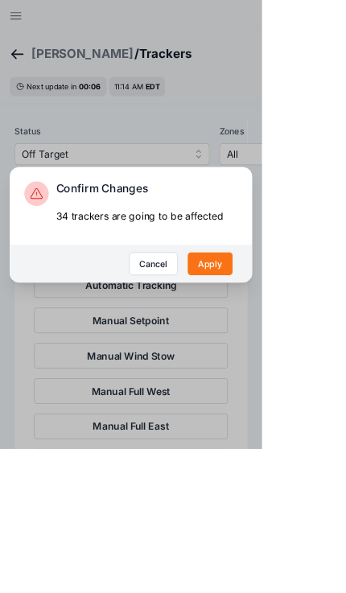
click at [307, 364] on button "Apply" at bounding box center [278, 348] width 60 height 31
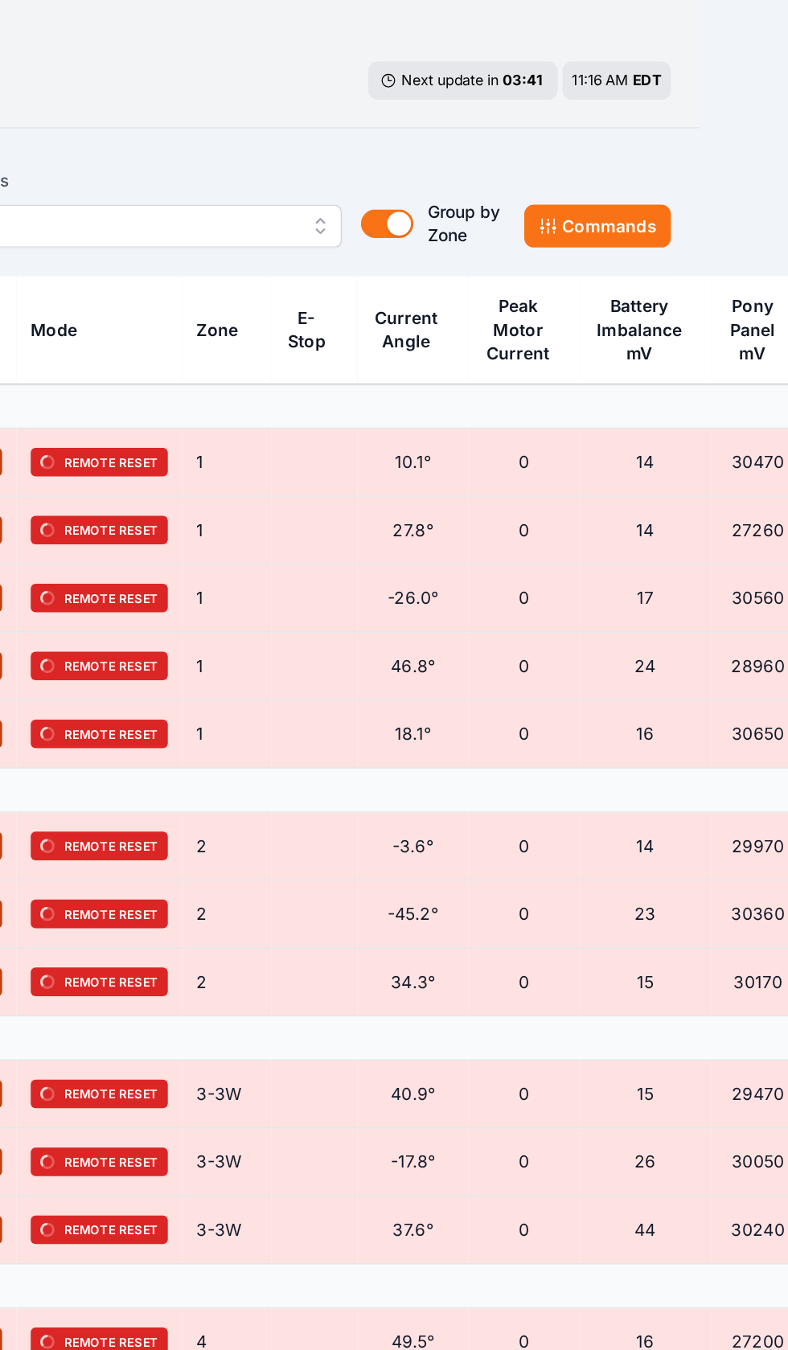
scroll to position [0, 60]
